Goal: Navigation & Orientation: Find specific page/section

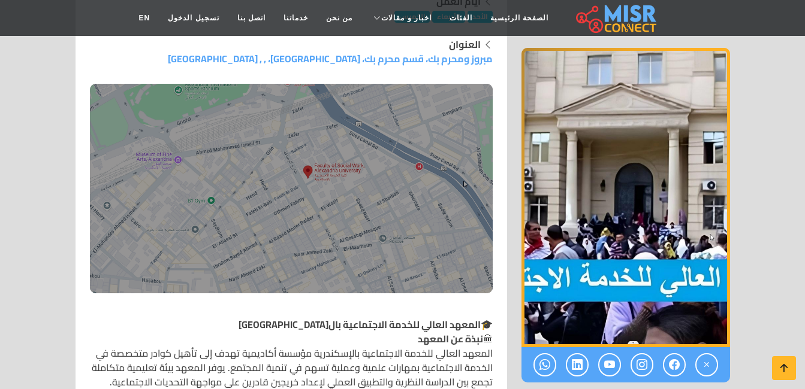
scroll to position [300, 0]
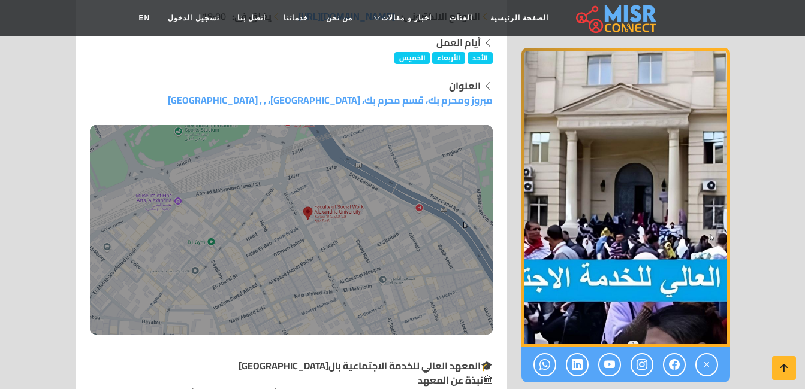
drag, startPoint x: 790, startPoint y: 1, endPoint x: 175, endPoint y: 86, distance: 620.7
click at [175, 86] on div "العنوان" at bounding box center [291, 85] width 403 height 14
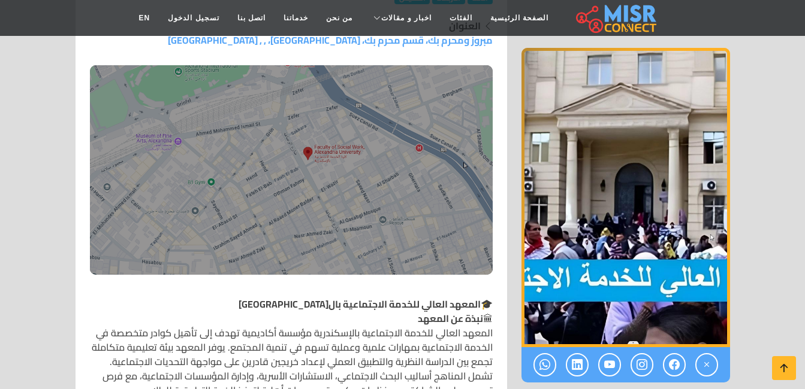
scroll to position [0, 0]
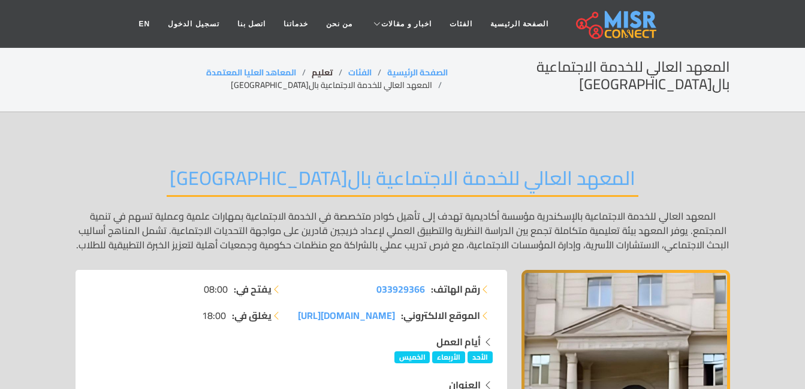
click at [333, 71] on link "تعليم" at bounding box center [322, 73] width 21 height 16
click at [448, 74] on link "الصفحة الرئيسية" at bounding box center [417, 73] width 61 height 16
